Goal: Transaction & Acquisition: Purchase product/service

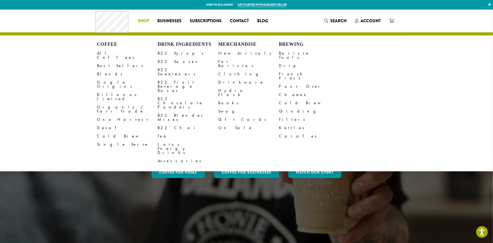
click at [142, 21] on span "Shop" at bounding box center [143, 21] width 11 height 6
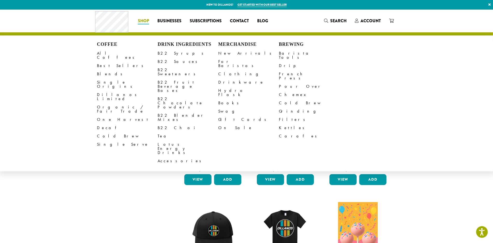
click at [142, 20] on span "Shop" at bounding box center [143, 21] width 11 height 6
click at [101, 124] on link "Decaf" at bounding box center [127, 128] width 61 height 8
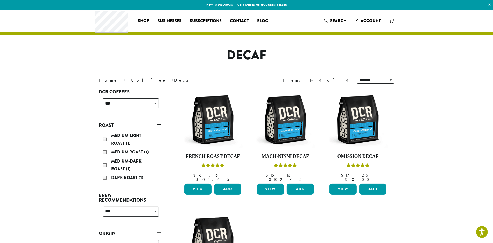
scroll to position [52, 0]
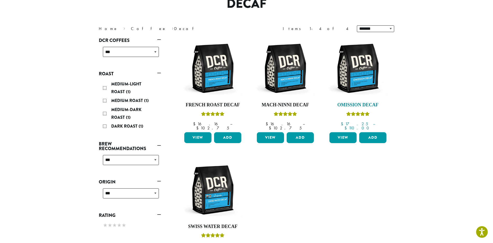
click at [354, 75] on img at bounding box center [358, 69] width 60 height 60
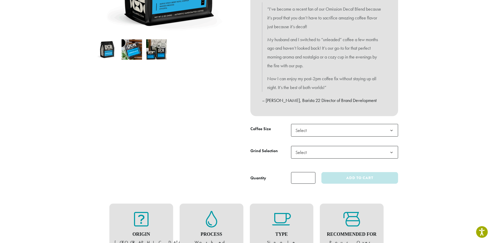
scroll to position [155, 0]
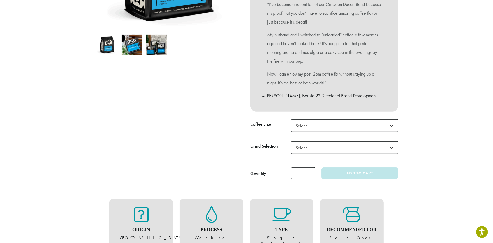
click at [394, 126] on b at bounding box center [391, 126] width 13 height 13
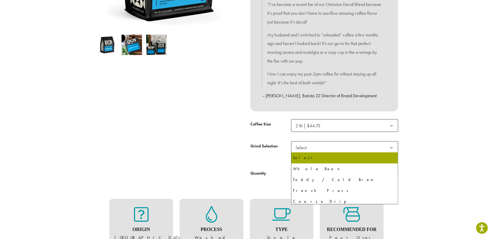
click at [392, 147] on b at bounding box center [391, 148] width 13 height 13
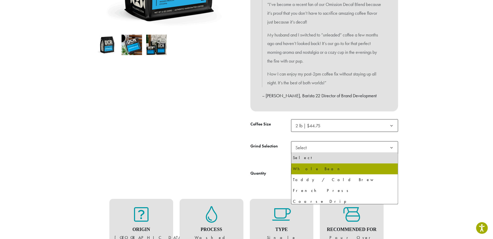
select select "**********"
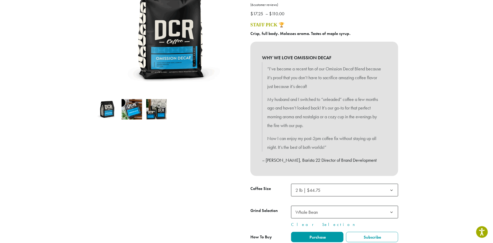
scroll to position [0, 0]
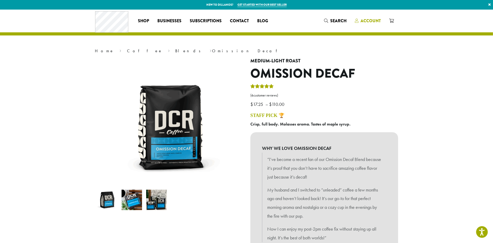
click at [370, 20] on span "Account" at bounding box center [370, 21] width 20 height 6
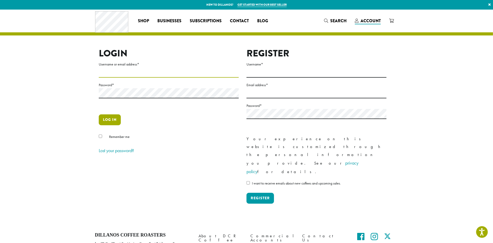
type input "**********"
click at [108, 119] on button "Log in" at bounding box center [110, 119] width 22 height 11
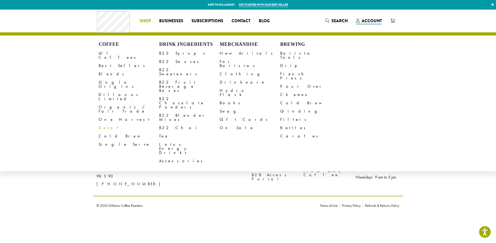
click at [104, 124] on link "Decaf" at bounding box center [129, 128] width 61 height 8
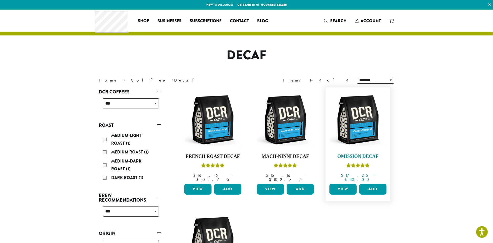
click at [355, 125] on img at bounding box center [358, 120] width 60 height 60
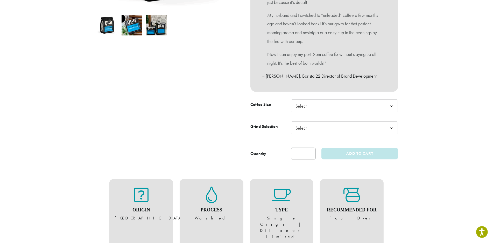
scroll to position [190, 0]
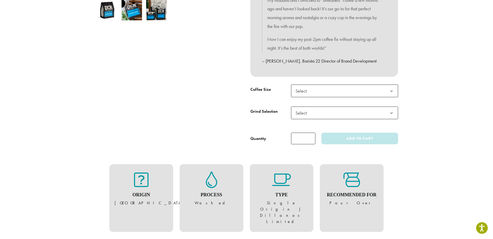
click at [391, 90] on b at bounding box center [391, 91] width 13 height 13
click at [392, 110] on b at bounding box center [391, 113] width 13 height 13
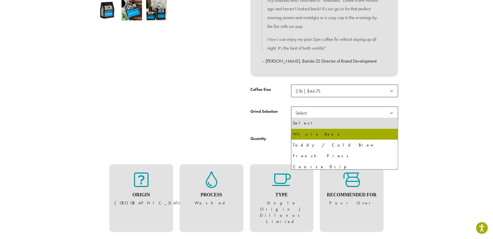
select select "**********"
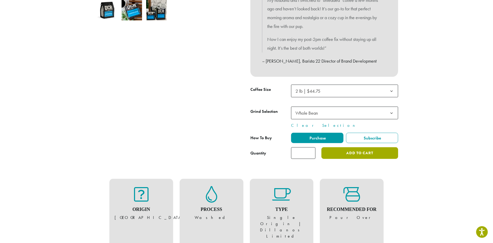
click at [343, 153] on button "Add to cart" at bounding box center [359, 153] width 77 height 12
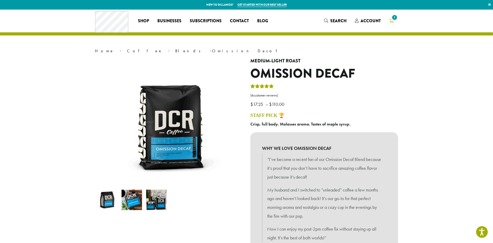
click at [394, 17] on span "1" at bounding box center [394, 17] width 7 height 7
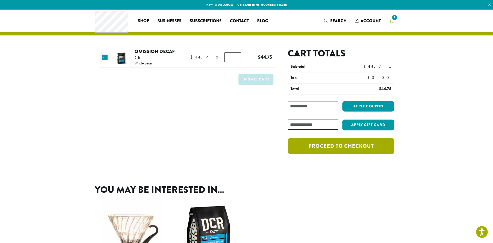
click at [328, 144] on link "Proceed to checkout" at bounding box center [341, 146] width 106 height 16
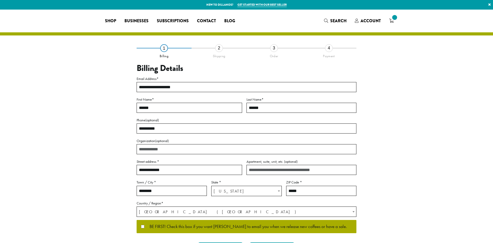
select select "**"
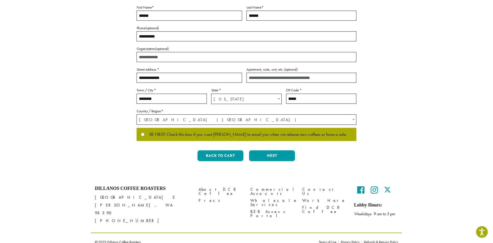
scroll to position [92, 0]
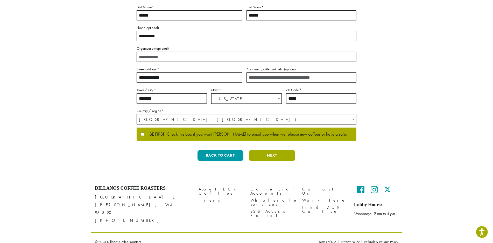
click at [270, 153] on button "Next" at bounding box center [272, 155] width 46 height 11
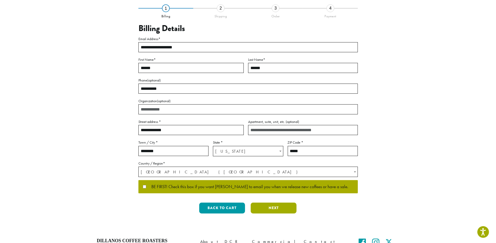
scroll to position [0, 0]
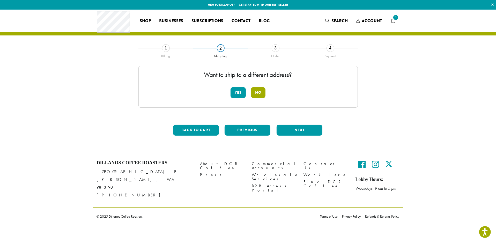
click at [258, 92] on button "No" at bounding box center [258, 92] width 15 height 11
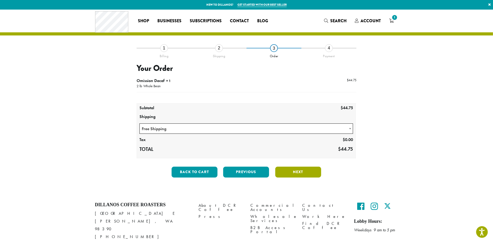
click at [301, 171] on button "Next" at bounding box center [298, 172] width 46 height 11
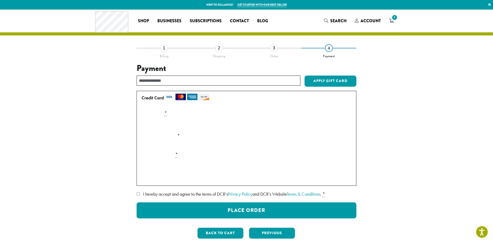
click at [183, 153] on label "Card Security Code *" at bounding box center [246, 154] width 214 height 8
click at [194, 104] on p "Pay securely using your credit card." at bounding box center [246, 105] width 214 height 7
click at [169, 153] on label "Card Security Code *" at bounding box center [246, 154] width 214 height 8
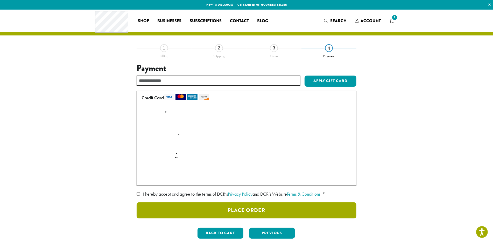
click at [247, 208] on button "Place Order" at bounding box center [246, 211] width 220 height 16
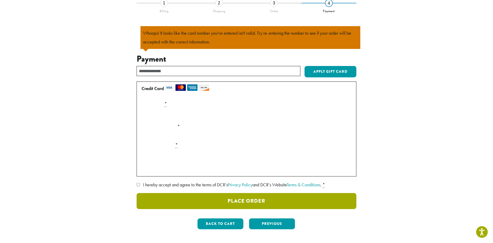
scroll to position [45, 0]
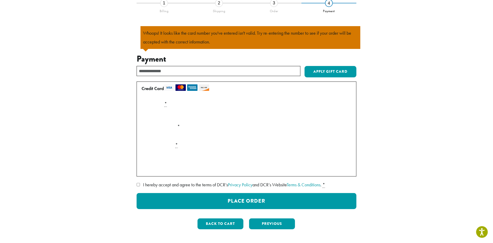
click at [343, 114] on div "Payment Info" at bounding box center [246, 115] width 214 height 15
click at [211, 222] on button "Back to cart" at bounding box center [220, 224] width 46 height 11
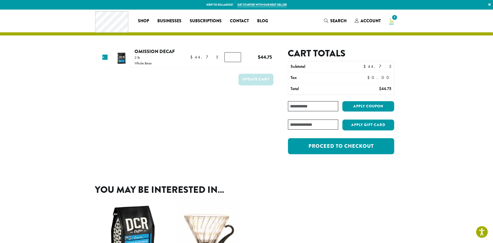
click at [390, 19] on icon "1" at bounding box center [391, 21] width 5 height 4
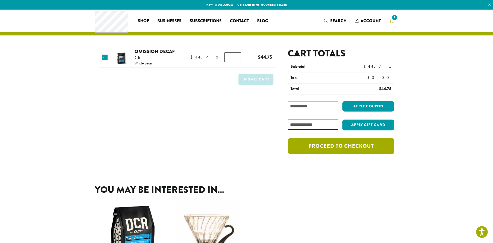
click at [331, 147] on link "Proceed to checkout" at bounding box center [341, 146] width 106 height 16
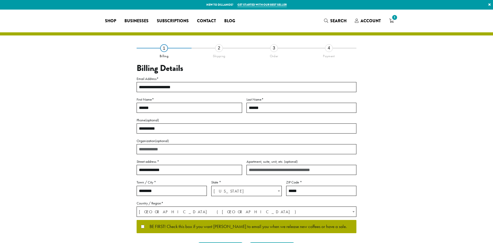
select select "**"
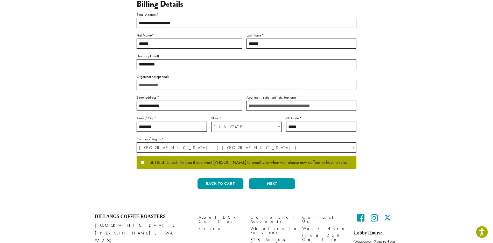
scroll to position [92, 0]
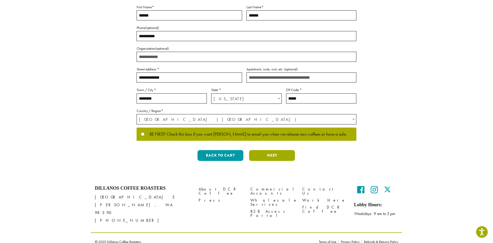
click at [274, 155] on button "Next" at bounding box center [272, 155] width 46 height 11
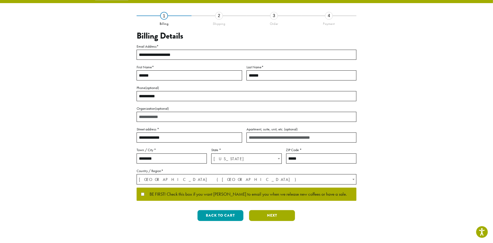
scroll to position [0, 0]
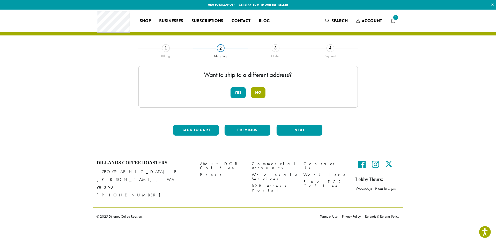
click at [260, 92] on button "No" at bounding box center [258, 92] width 15 height 11
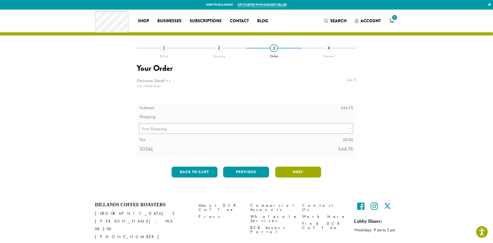
click at [290, 172] on button "Next" at bounding box center [298, 172] width 46 height 11
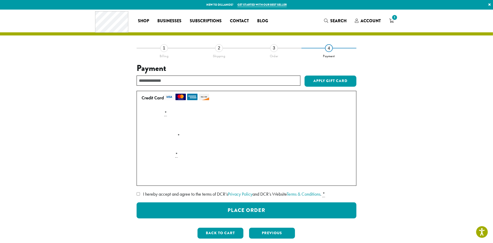
click at [341, 123] on div "Payment Info" at bounding box center [246, 124] width 214 height 15
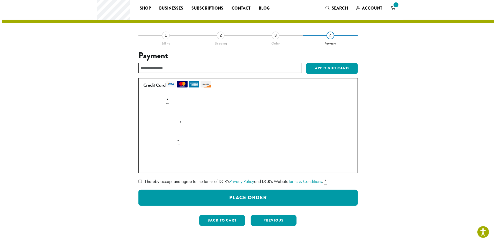
scroll to position [9, 0]
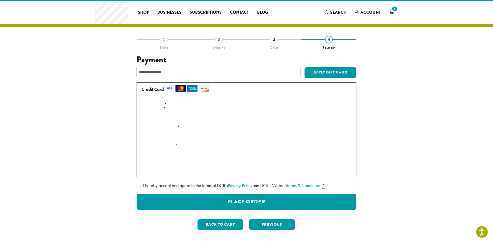
click at [340, 117] on div "Payment Info" at bounding box center [246, 116] width 214 height 15
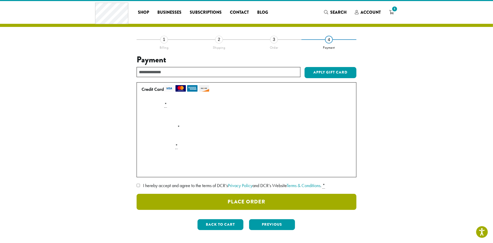
click at [248, 201] on button "Place Order" at bounding box center [246, 202] width 220 height 16
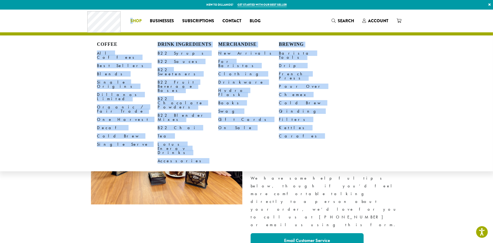
click at [134, 20] on li "Coffee All Coffees Best Sellers Blends Single Origins Dillanos Limited Organic …" at bounding box center [135, 21] width 19 height 8
click at [453, 68] on ul "Coffee All Coffees Best Sellers Blends Single Origins Dillanos Limited Organic …" at bounding box center [246, 103] width 493 height 136
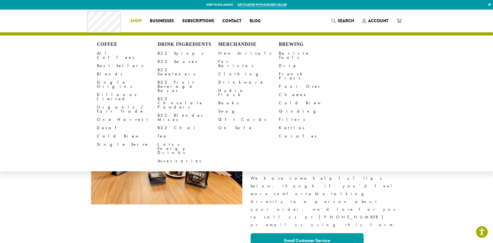
click at [135, 20] on span "Shop" at bounding box center [135, 21] width 11 height 6
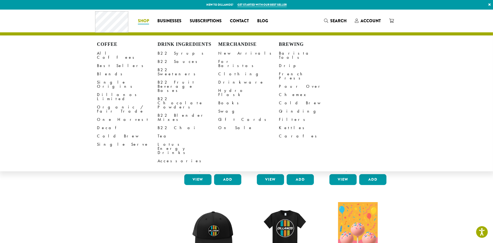
click at [105, 124] on link "Decaf" at bounding box center [127, 128] width 61 height 8
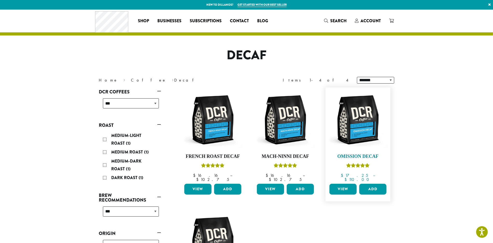
click at [358, 126] on img at bounding box center [358, 120] width 60 height 60
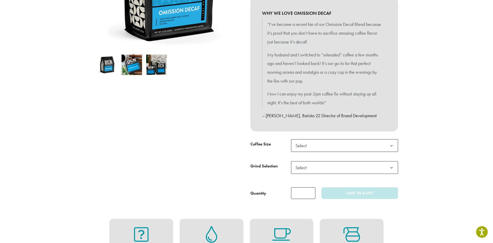
scroll to position [155, 0]
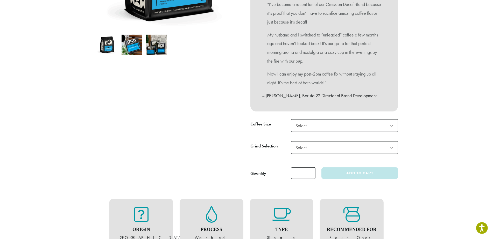
click at [391, 125] on b at bounding box center [391, 126] width 13 height 13
click at [391, 147] on b at bounding box center [391, 148] width 13 height 13
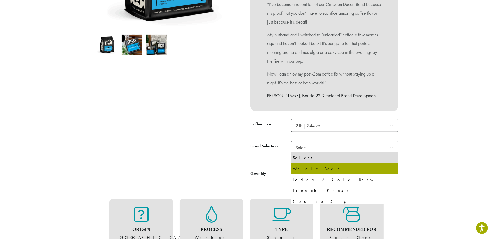
select select "**********"
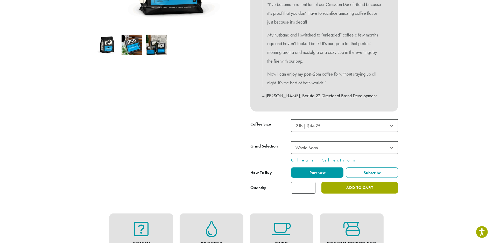
click at [353, 187] on button "Add to cart" at bounding box center [359, 188] width 77 height 12
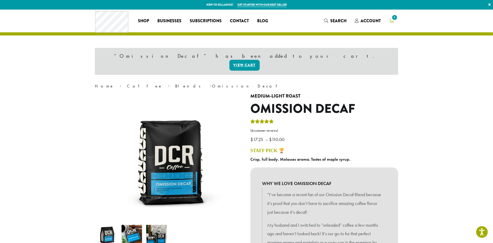
click at [394, 18] on span "1" at bounding box center [394, 17] width 7 height 7
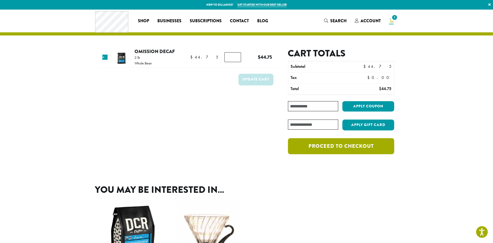
click at [336, 146] on link "Proceed to checkout" at bounding box center [341, 146] width 106 height 16
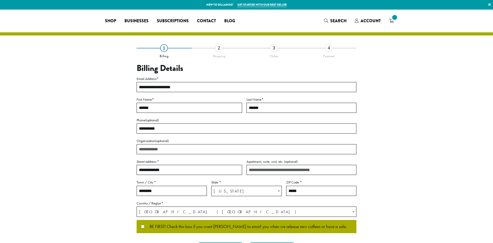
select select "**"
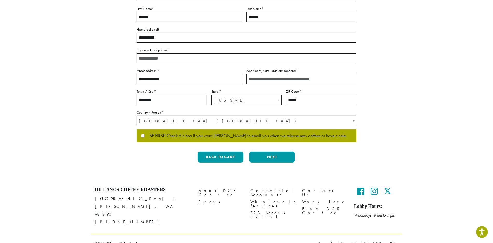
scroll to position [92, 0]
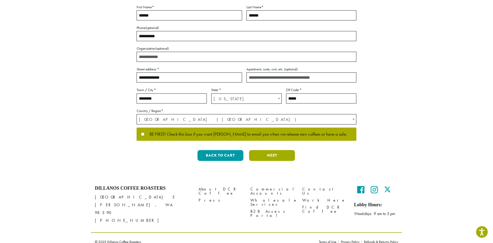
click at [266, 155] on button "Next" at bounding box center [272, 155] width 46 height 11
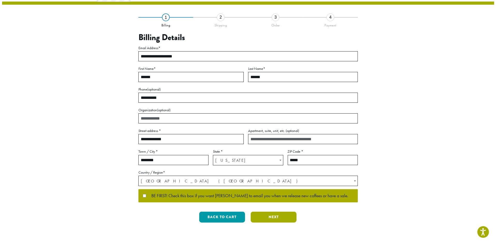
scroll to position [0, 0]
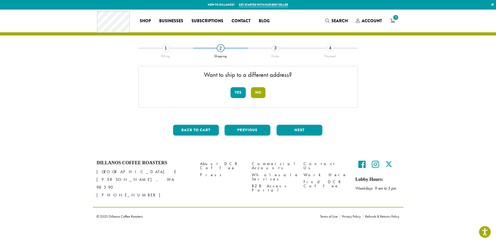
click at [255, 90] on button "No" at bounding box center [258, 92] width 15 height 11
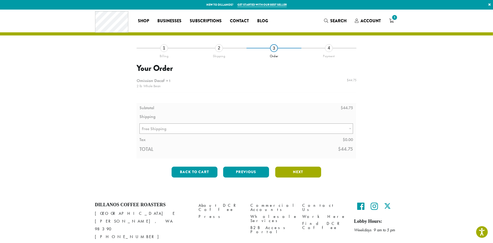
click at [292, 170] on button "Next" at bounding box center [298, 172] width 46 height 11
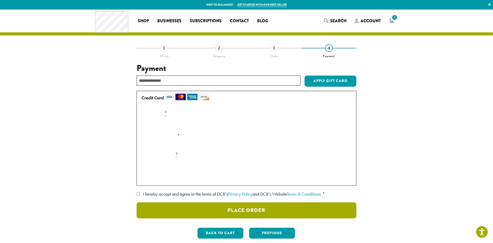
click at [243, 210] on button "Place Order" at bounding box center [246, 211] width 220 height 16
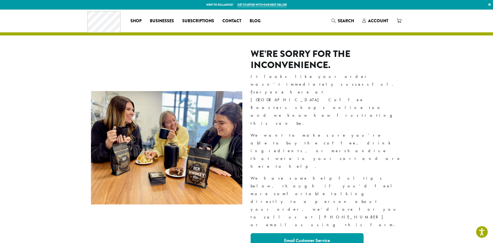
click at [489, 3] on link "×" at bounding box center [489, 4] width 7 height 9
